Goal: Find specific page/section: Find specific page/section

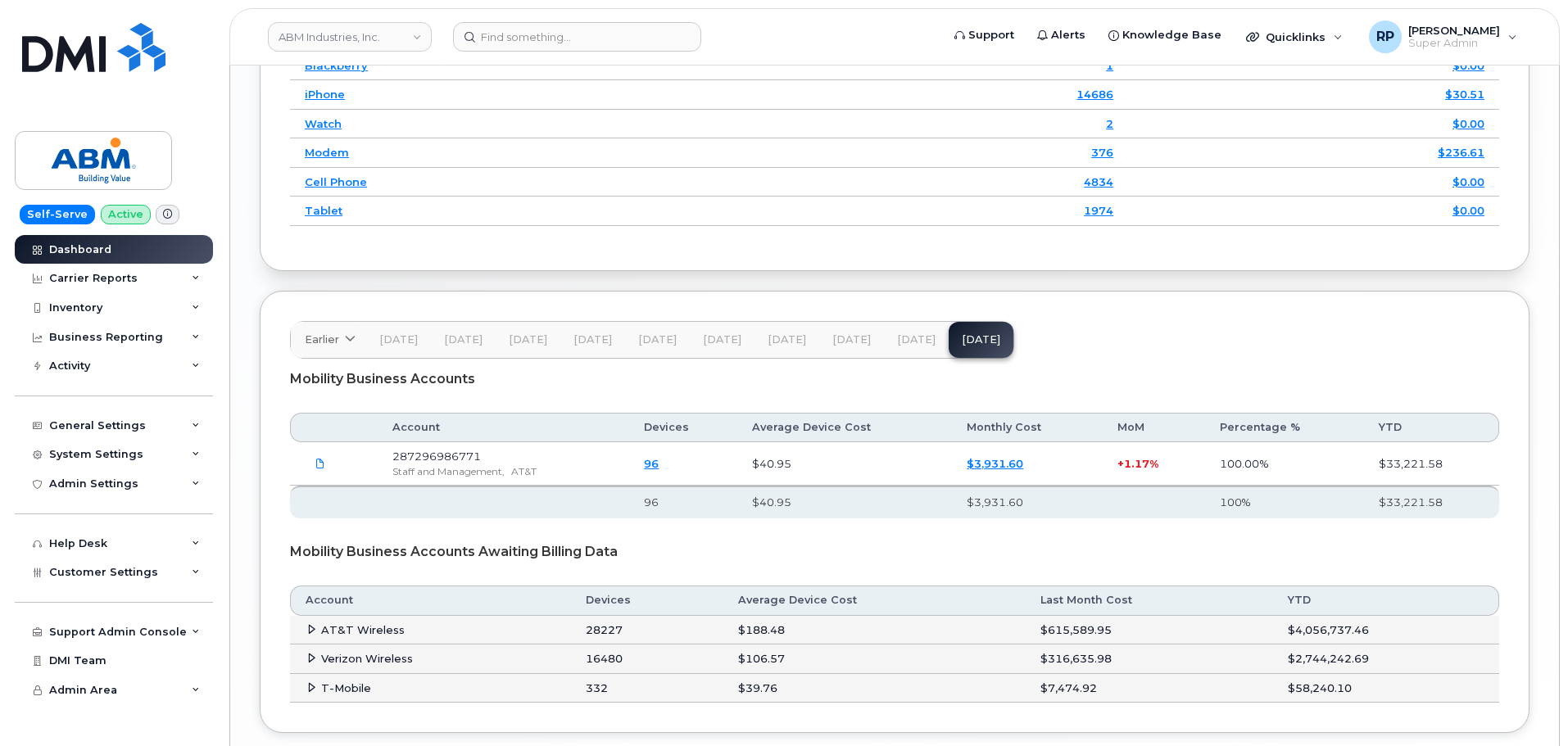
scroll to position [2275, 0]
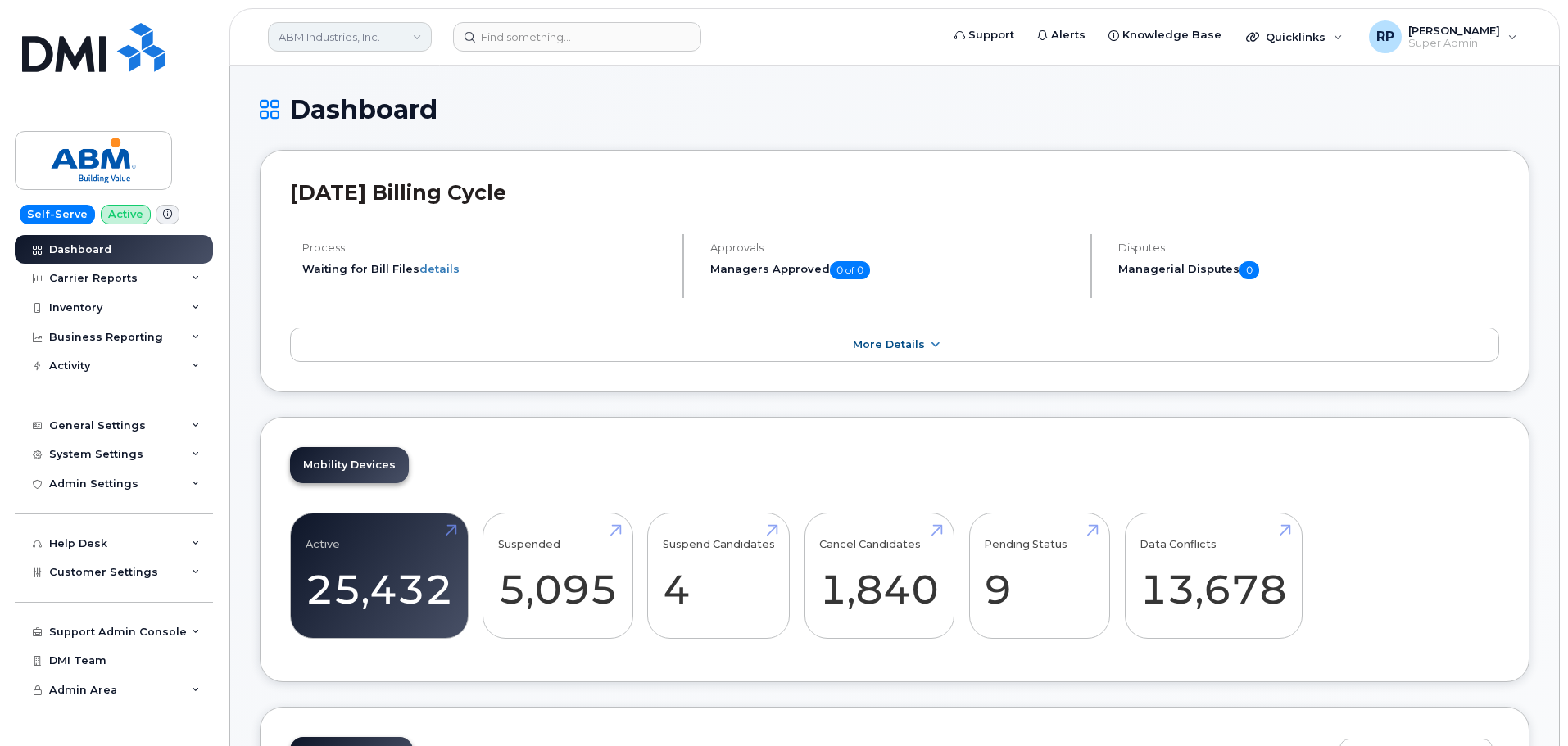
scroll to position [2206, 0]
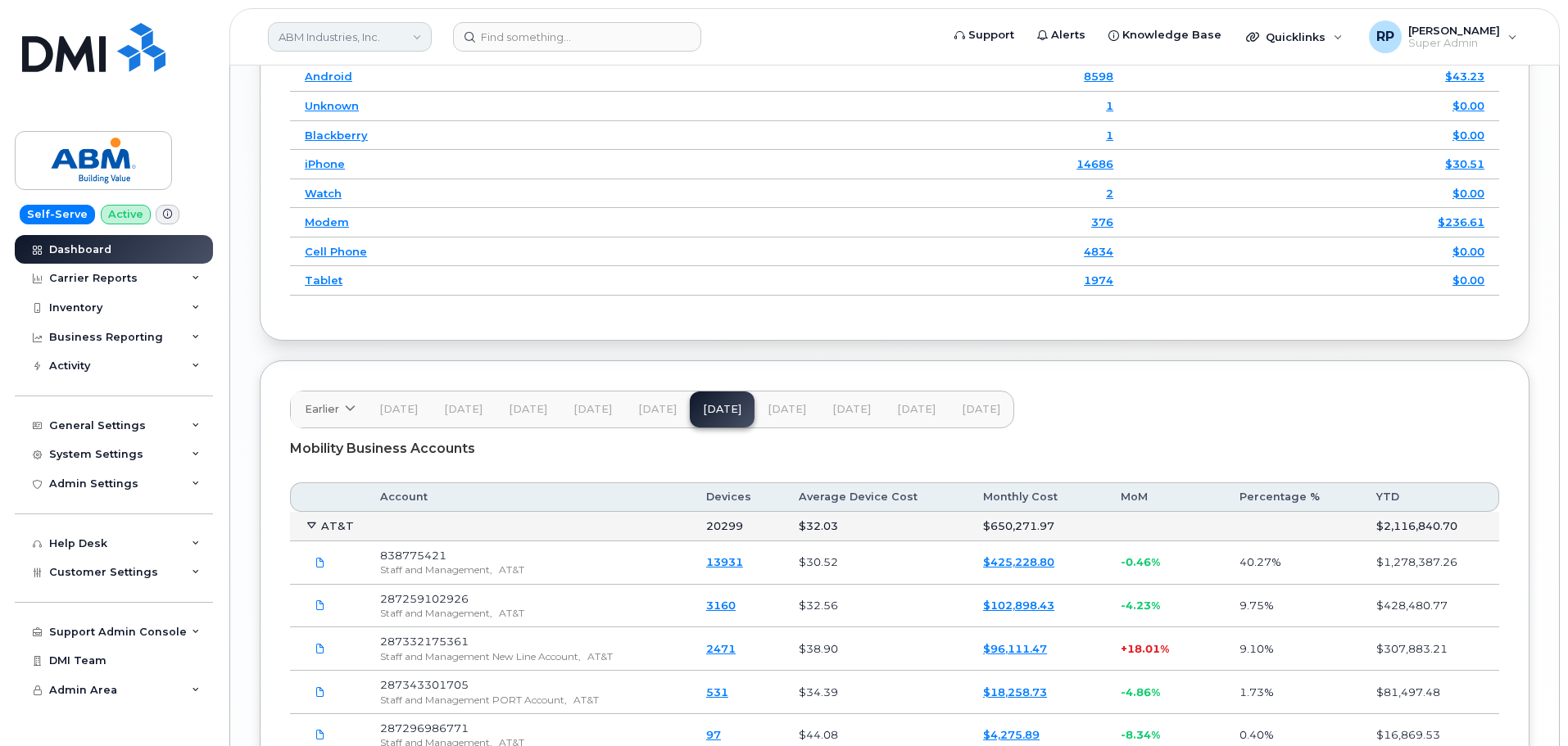
click at [329, 38] on link "ABM Industries, Inc." at bounding box center [349, 37] width 163 height 29
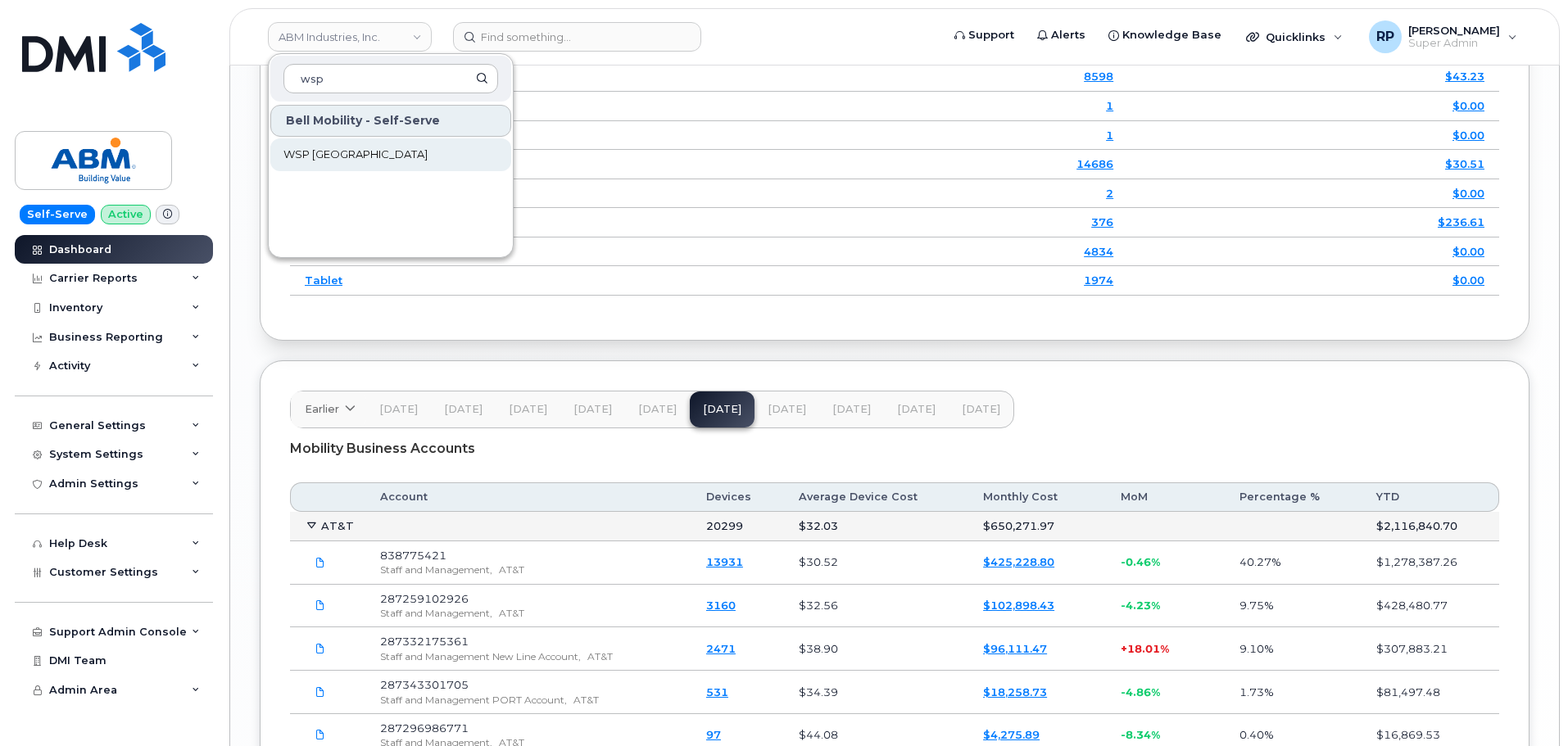
type input "wsp"
click at [329, 152] on span "WSP Canada" at bounding box center [354, 154] width 144 height 16
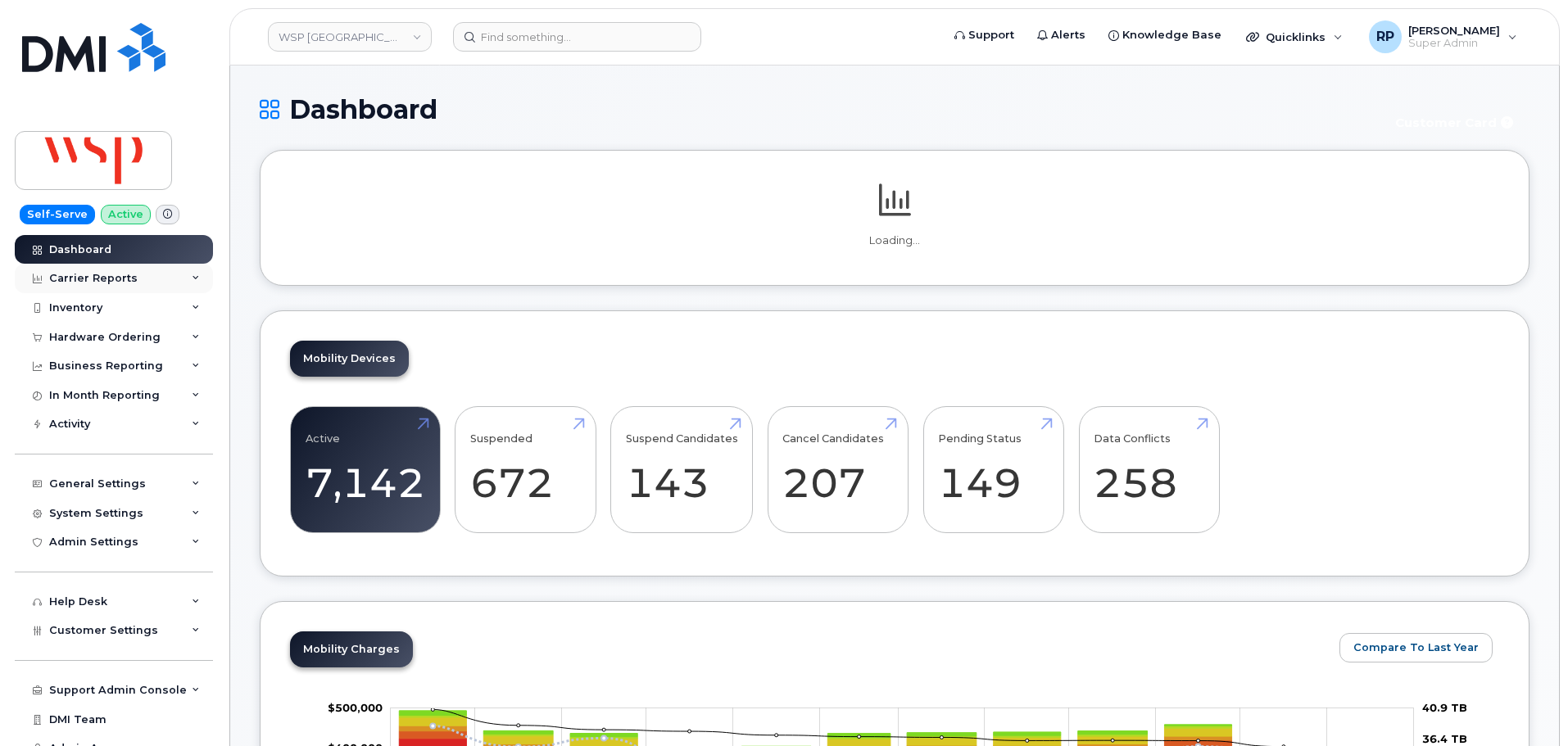
click at [112, 278] on div "Carrier Reports" at bounding box center [93, 278] width 88 height 13
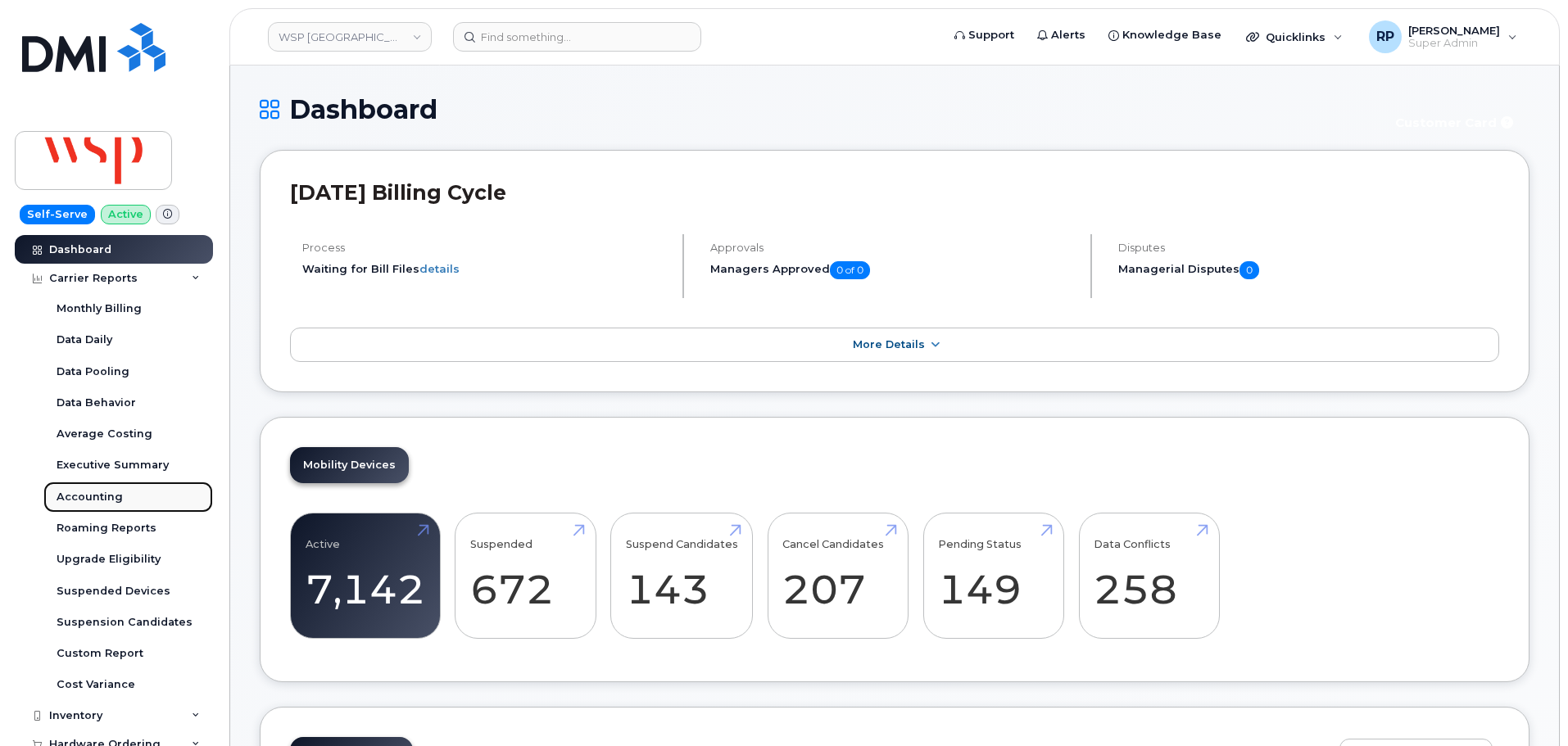
click at [114, 498] on div "Accounting" at bounding box center [89, 497] width 66 height 15
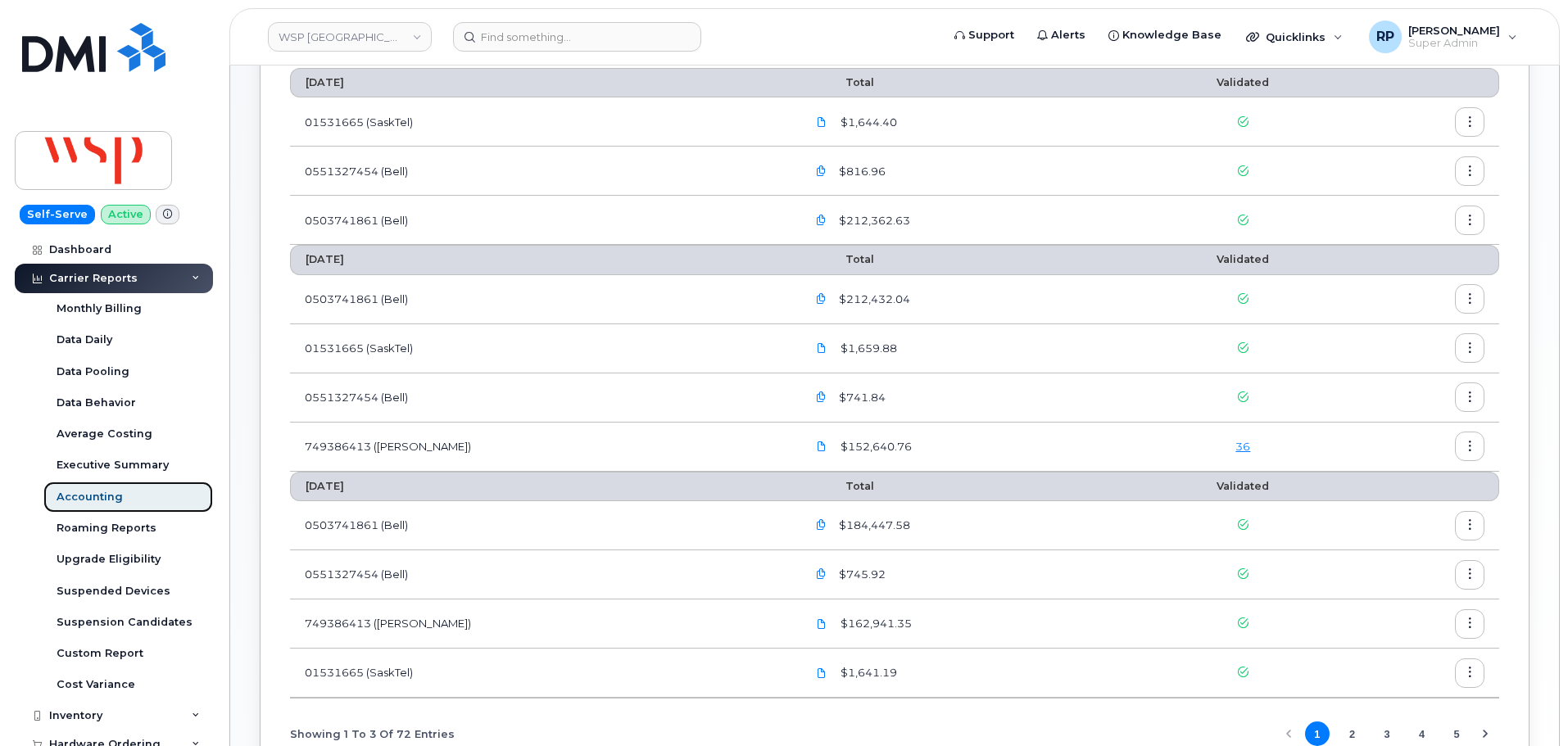
scroll to position [137, 0]
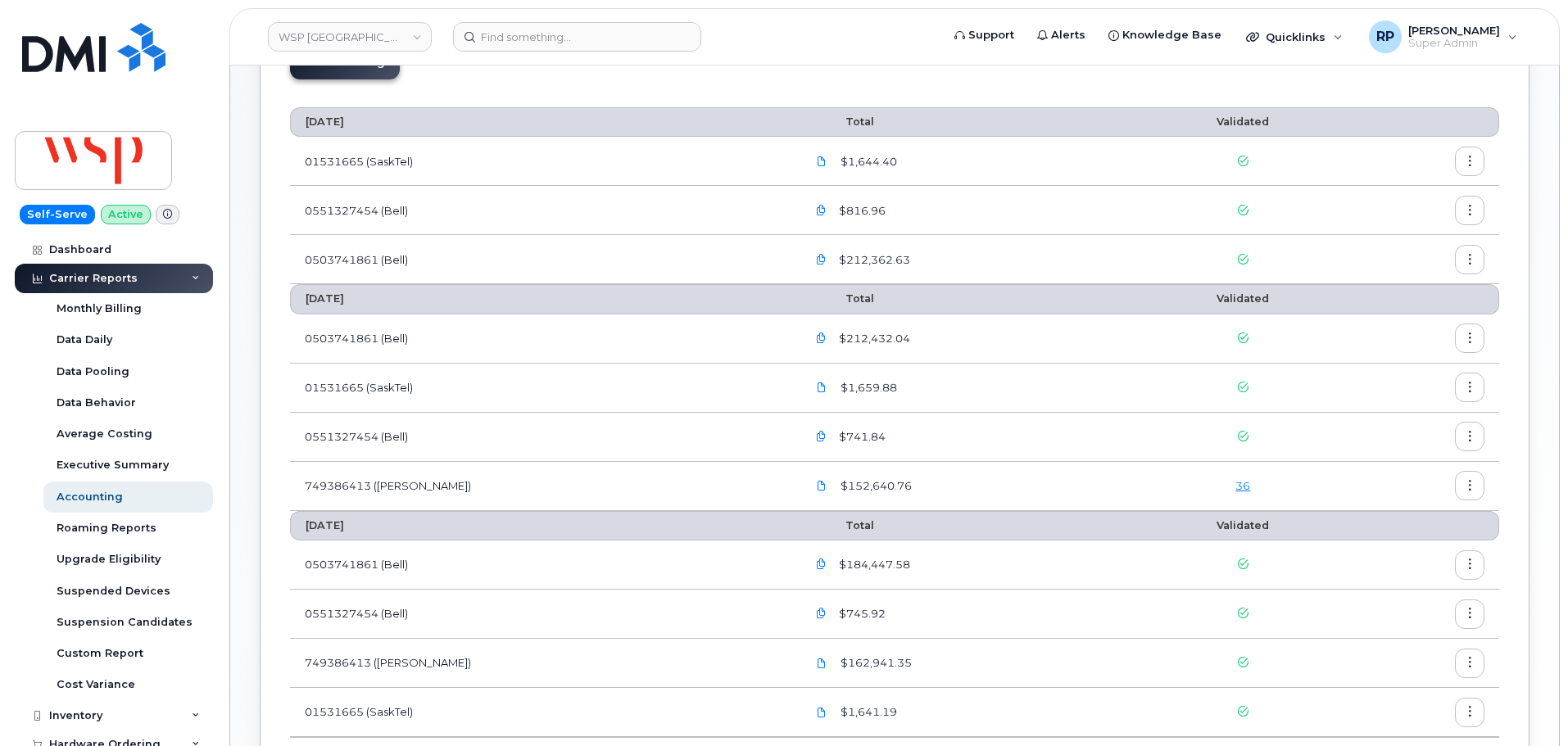
click at [1235, 484] on link "36" at bounding box center [1242, 485] width 15 height 13
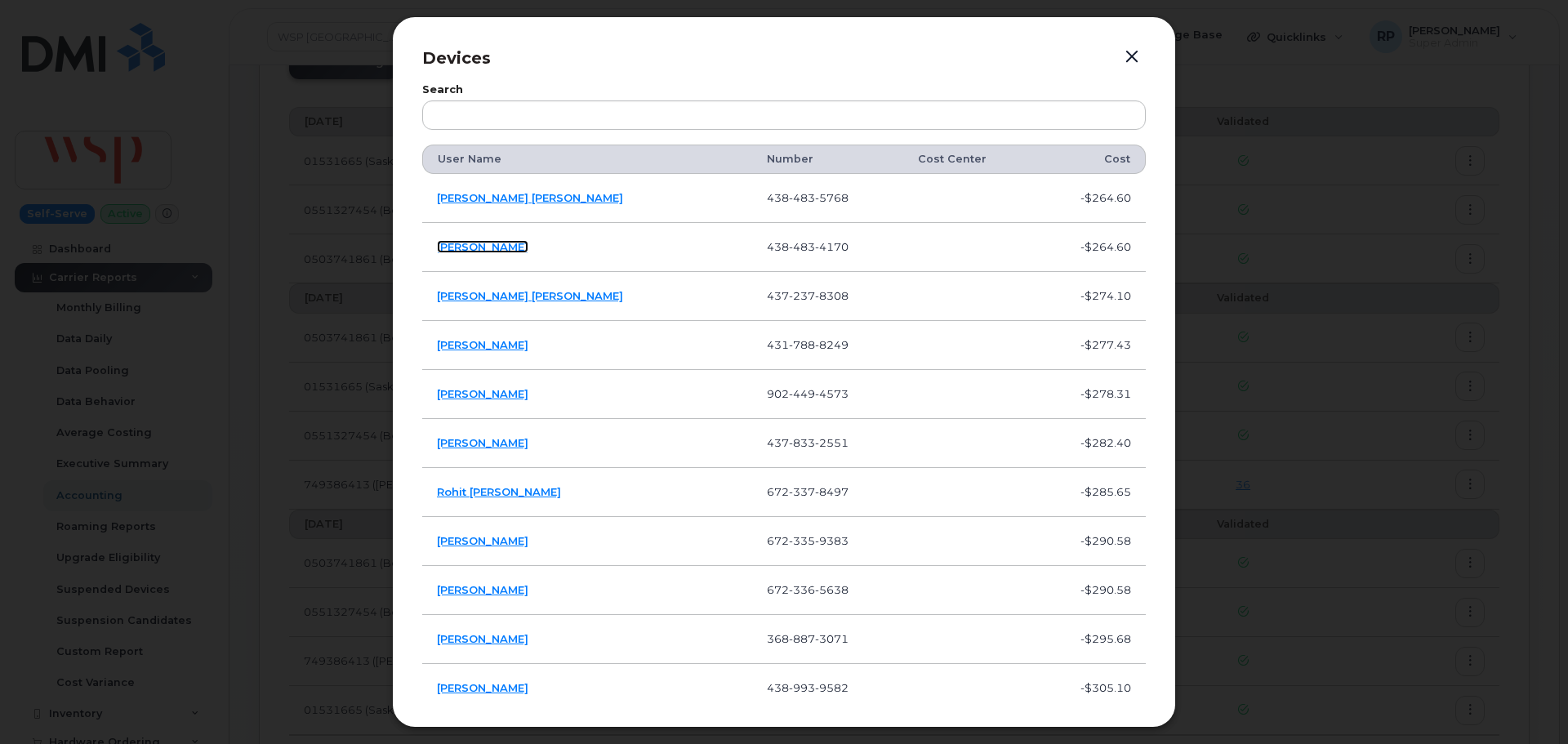
click at [516, 250] on link "Gilbert Girumugisha" at bounding box center [483, 247] width 92 height 13
click at [1135, 55] on button "button" at bounding box center [1133, 57] width 25 height 23
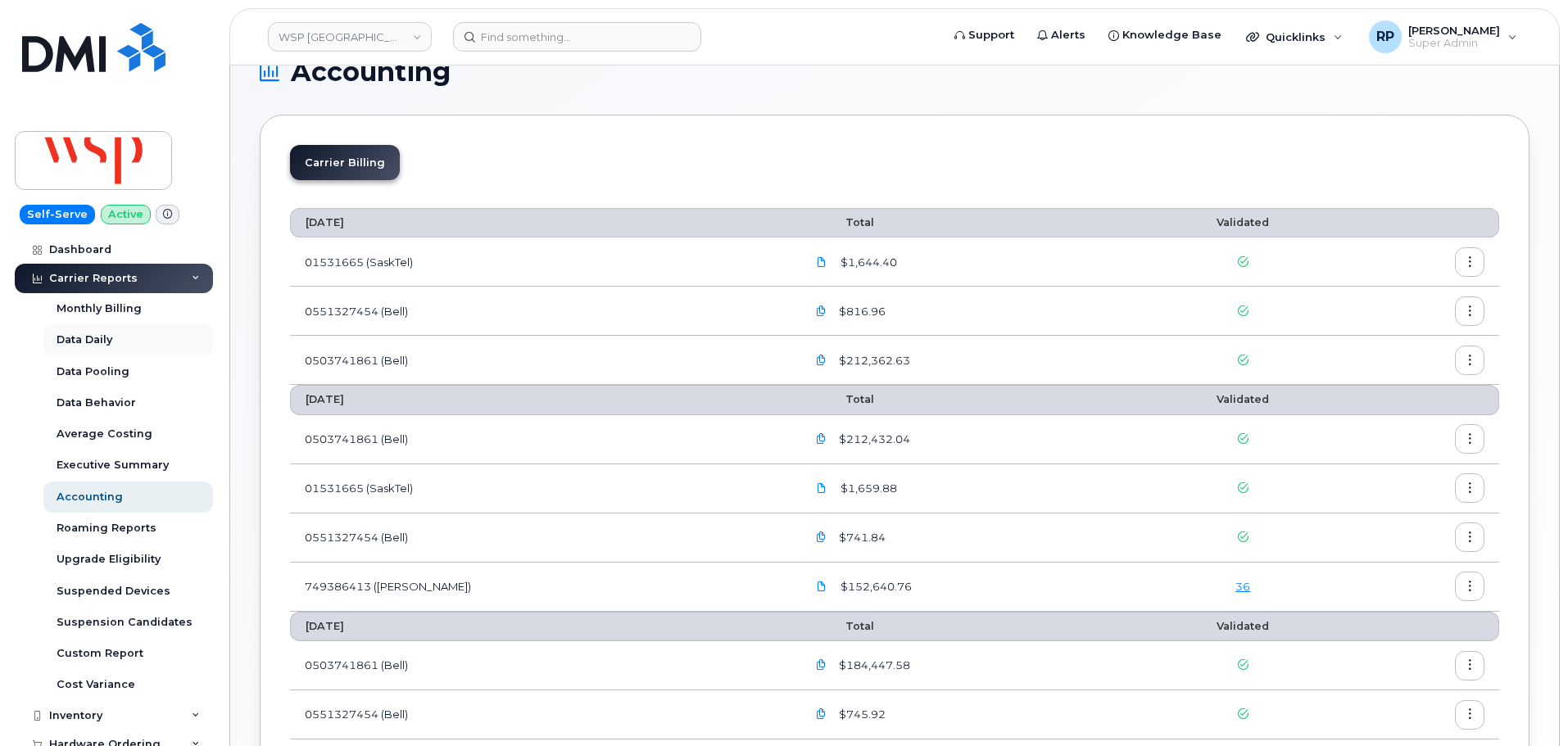
scroll to position [0, 0]
